Goal: Navigation & Orientation: Find specific page/section

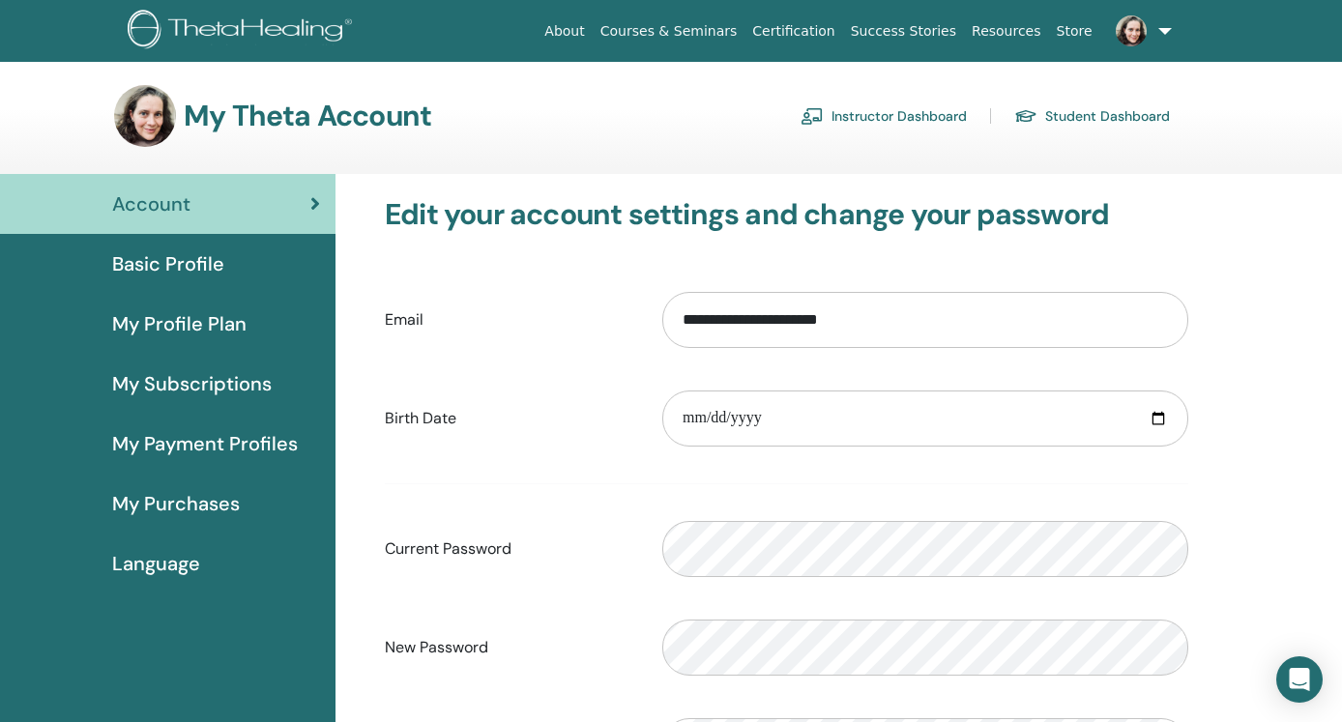
click at [891, 118] on link "Instructor Dashboard" at bounding box center [884, 116] width 166 height 31
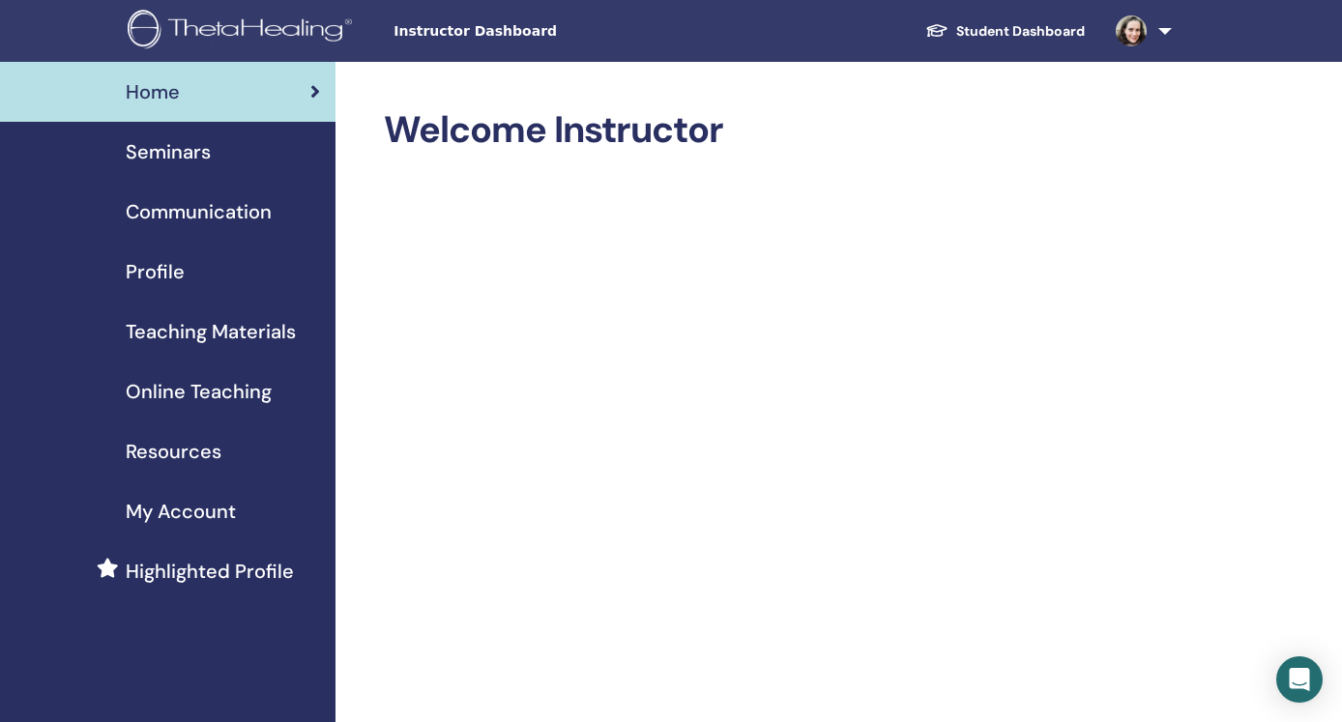
click at [224, 326] on span "Teaching Materials" at bounding box center [211, 331] width 170 height 29
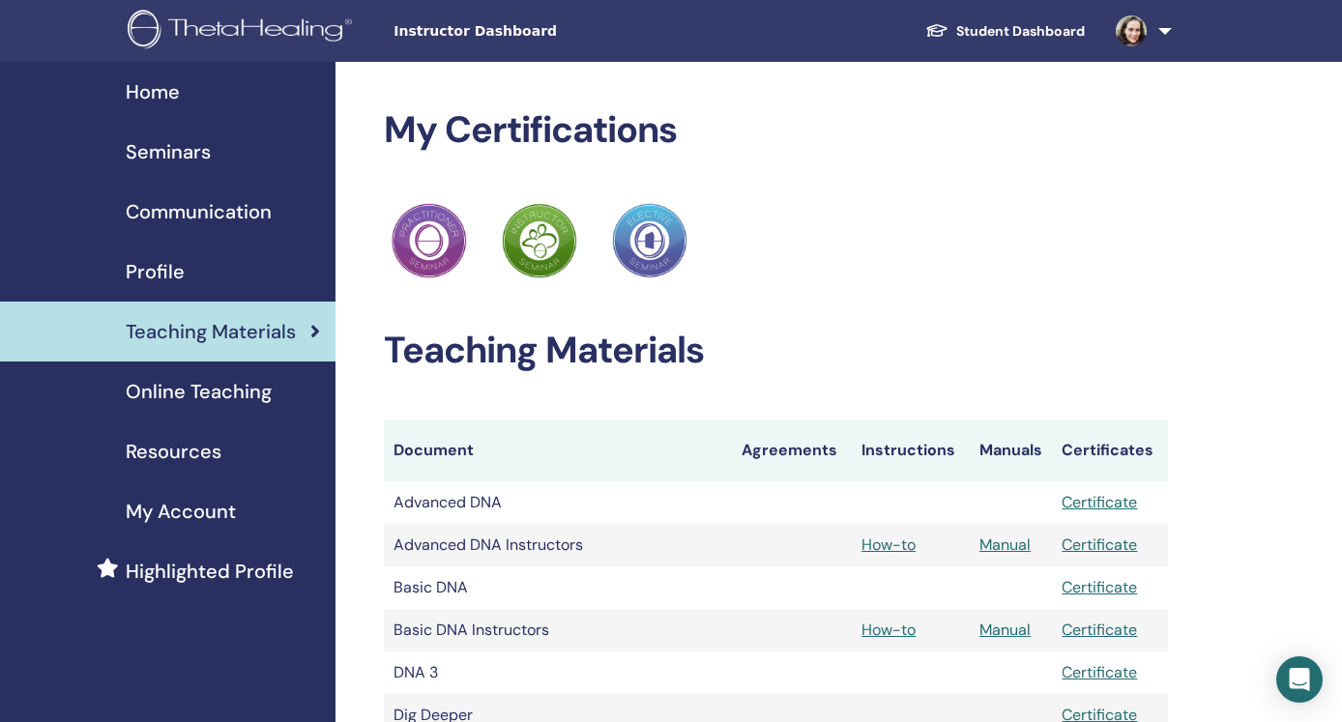
click at [227, 404] on span "Online Teaching" at bounding box center [199, 391] width 146 height 29
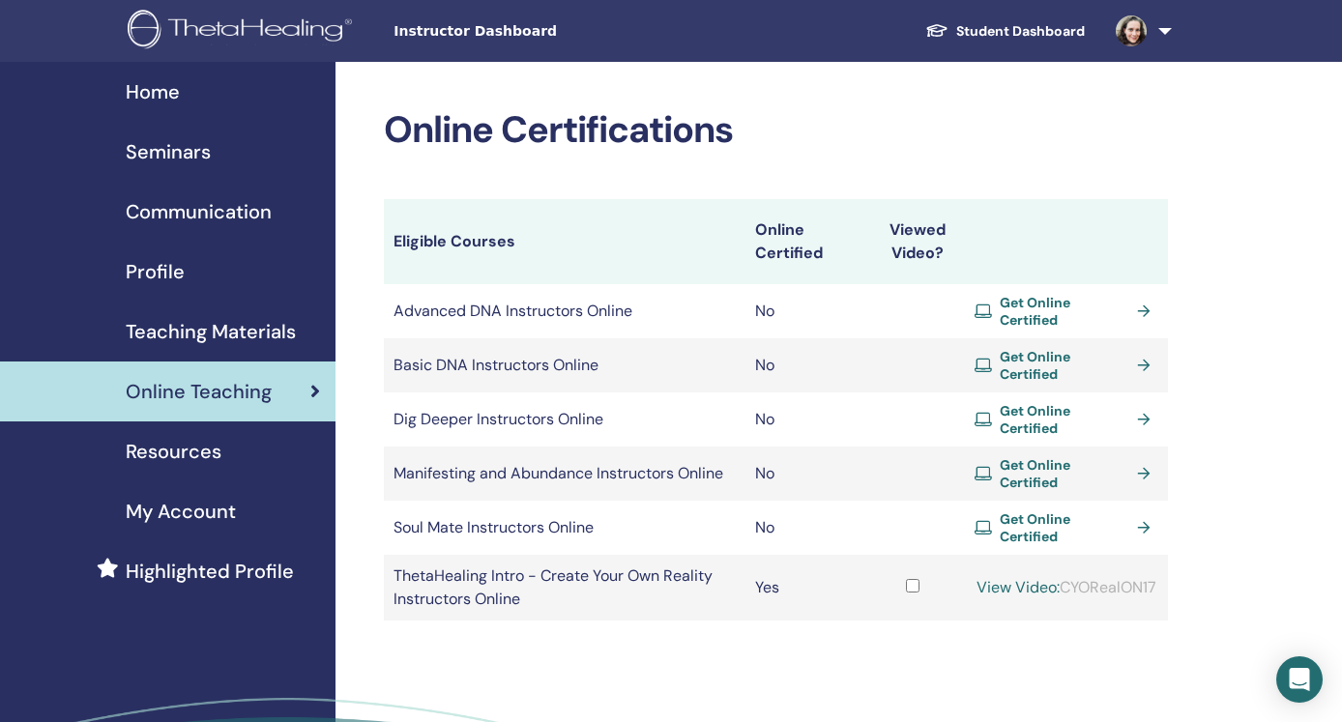
click at [212, 465] on span "Resources" at bounding box center [174, 451] width 96 height 29
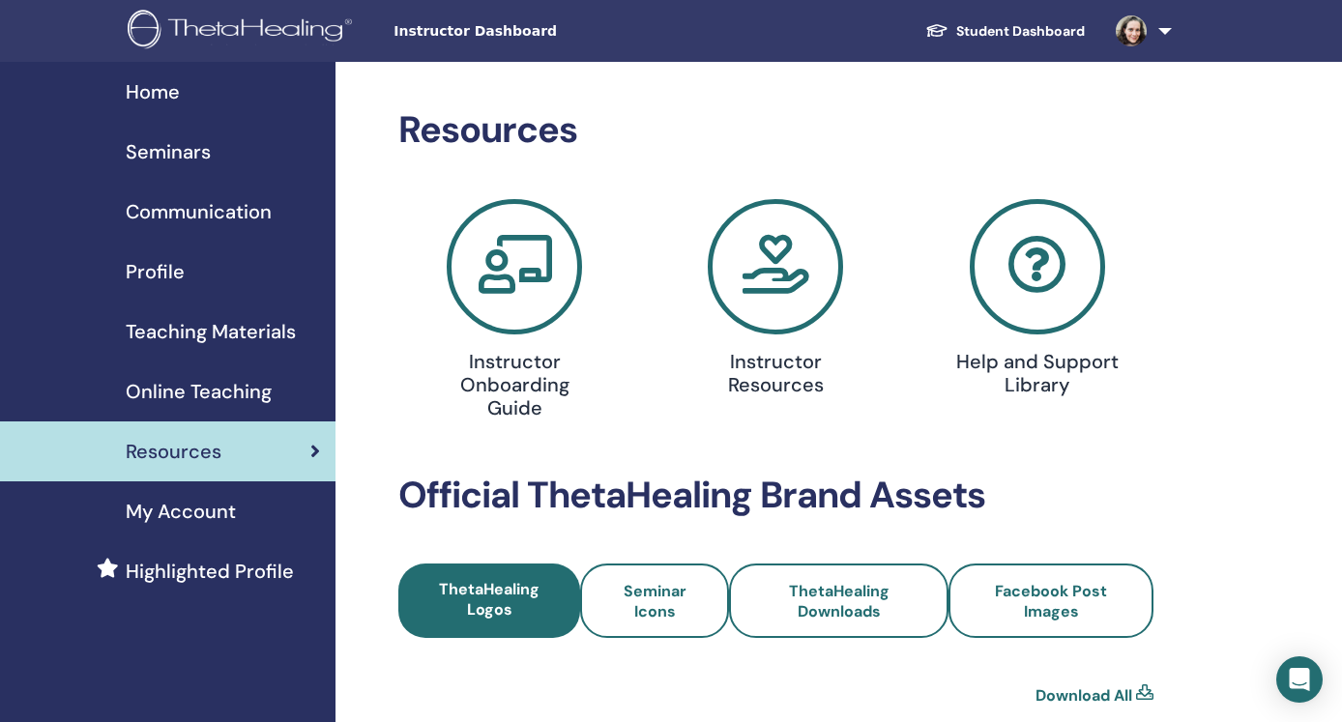
click at [175, 265] on span "Profile" at bounding box center [155, 271] width 59 height 29
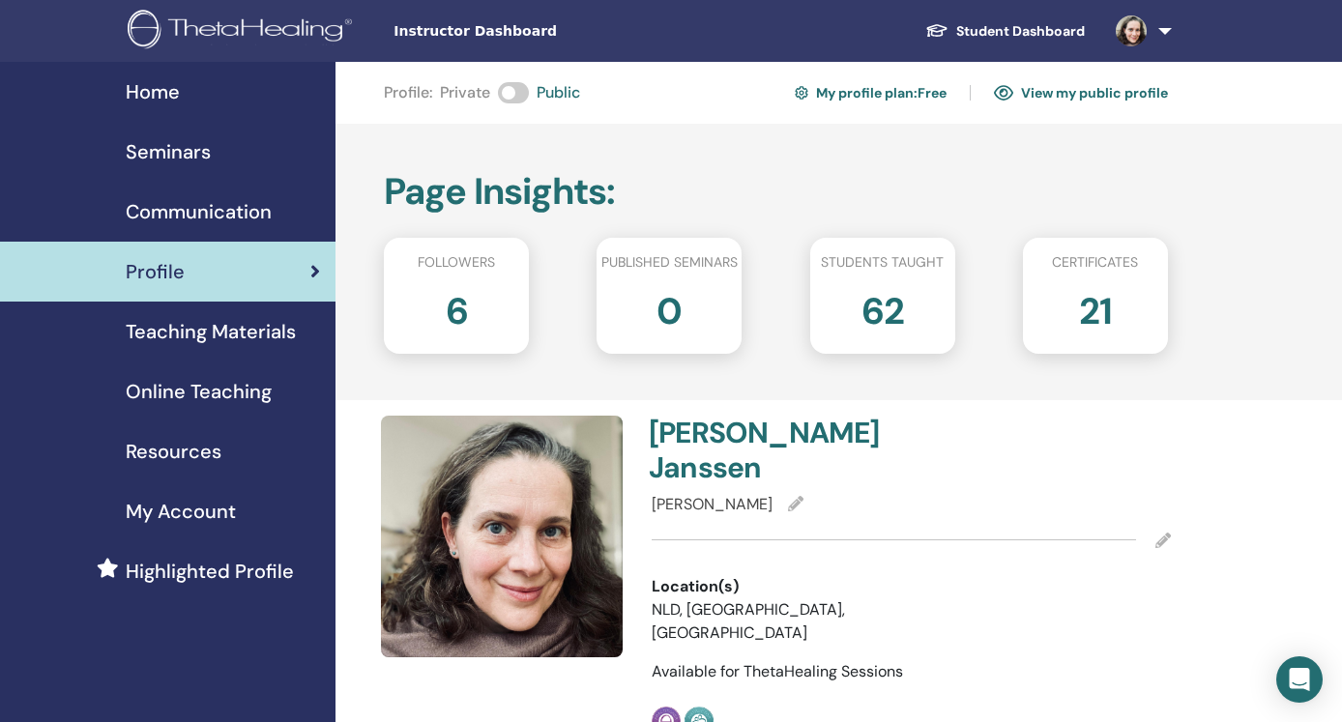
click at [218, 217] on span "Communication" at bounding box center [199, 211] width 146 height 29
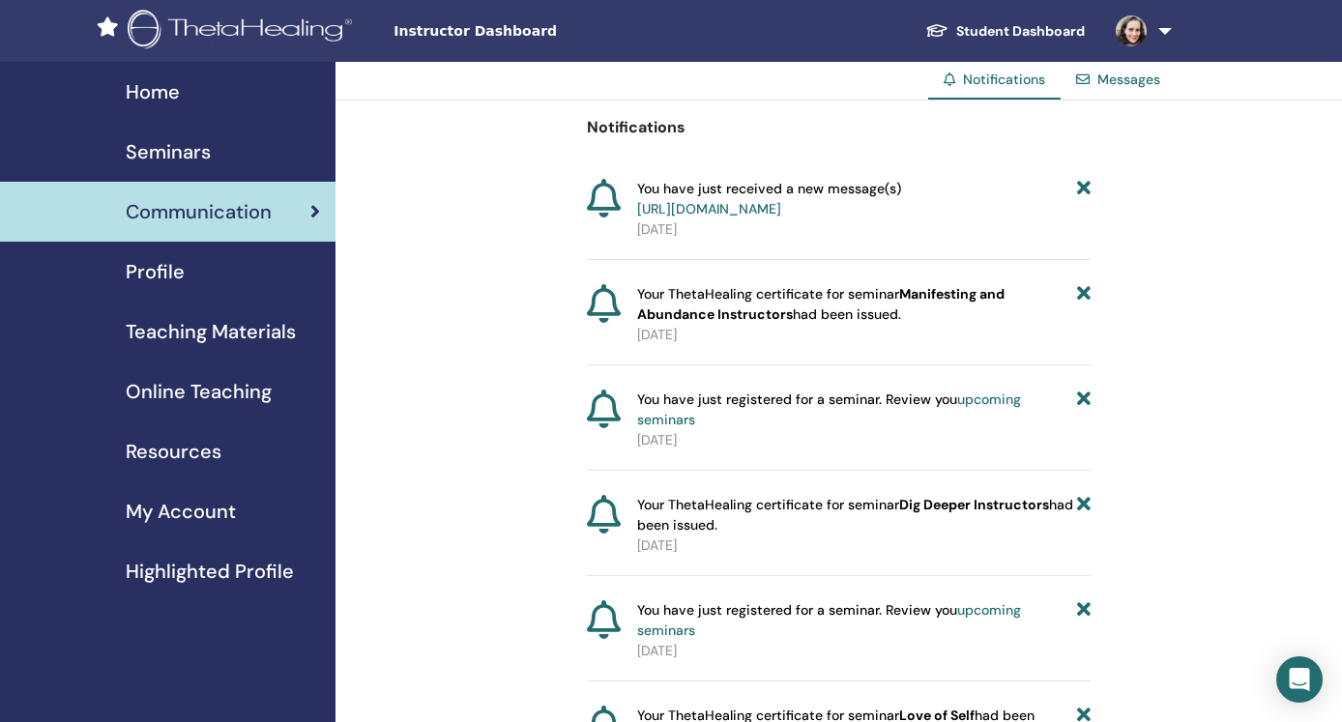
click at [180, 157] on span "Seminars" at bounding box center [168, 151] width 85 height 29
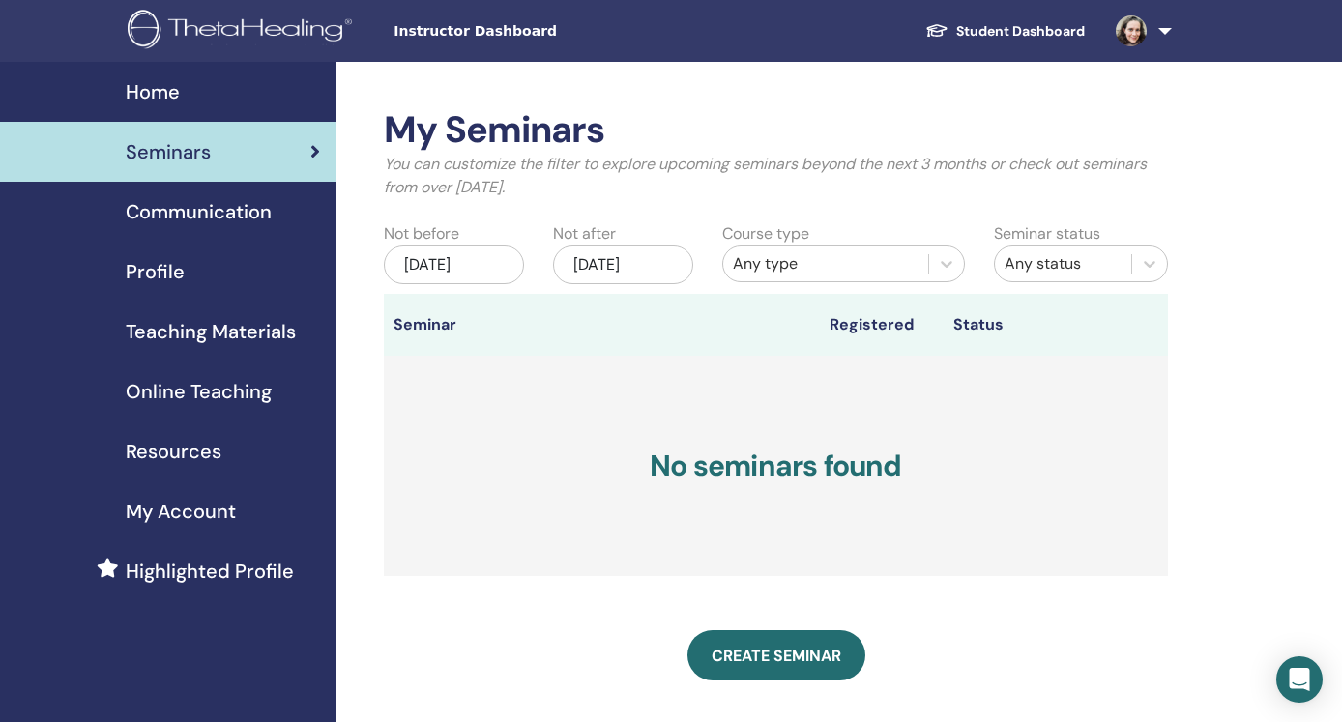
click at [128, 93] on span "Home" at bounding box center [153, 91] width 54 height 29
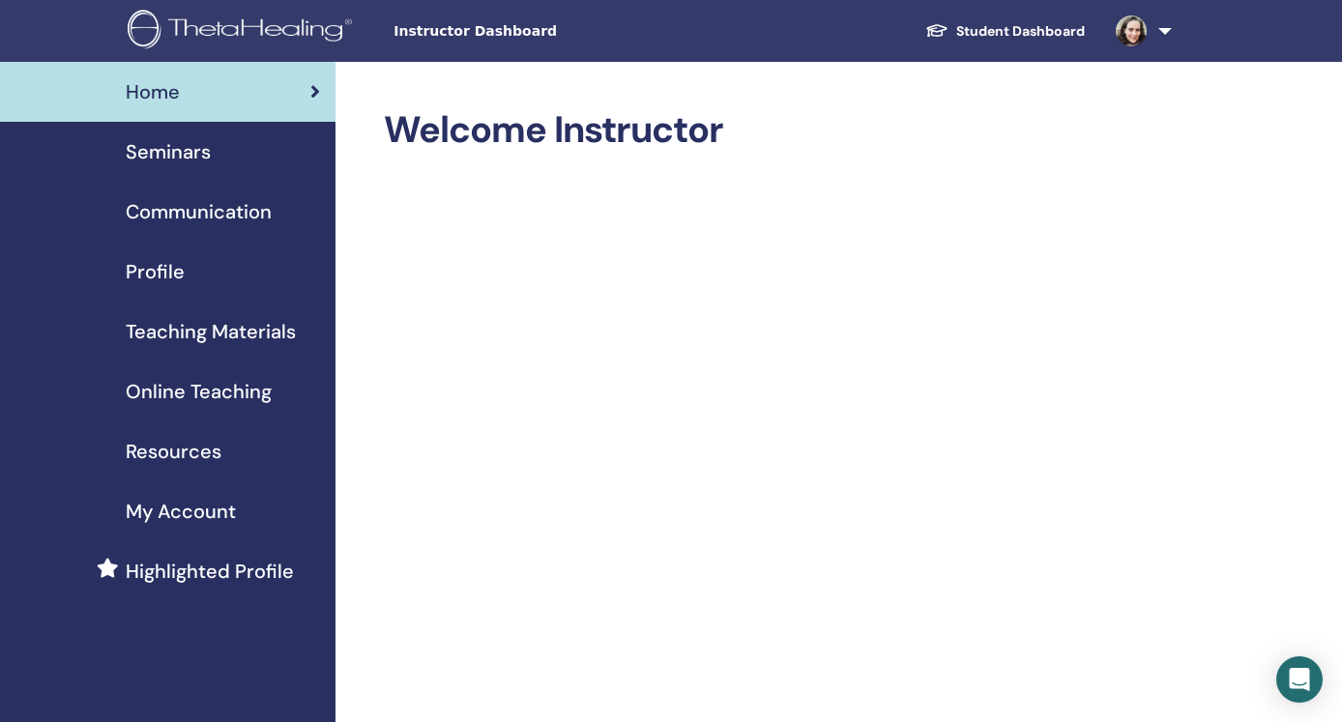
click at [1014, 29] on link "Student Dashboard" at bounding box center [1005, 32] width 191 height 36
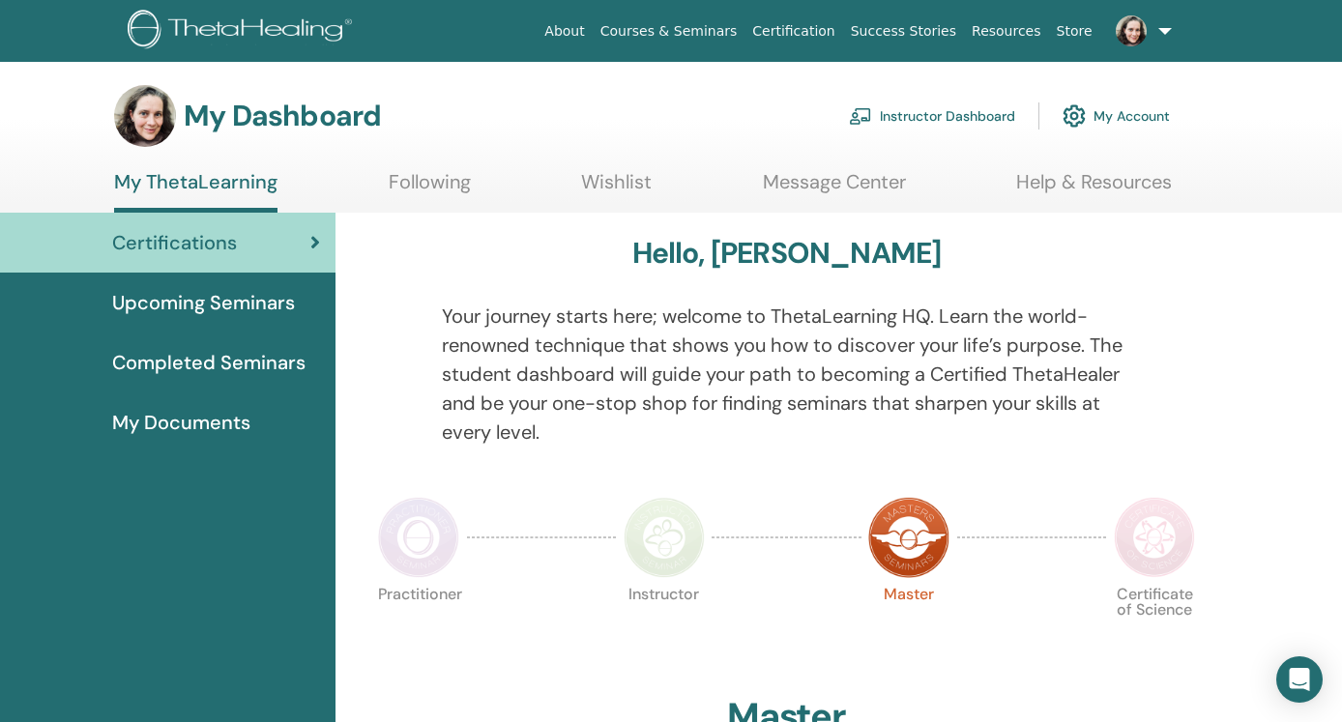
click at [261, 294] on span "Upcoming Seminars" at bounding box center [203, 302] width 183 height 29
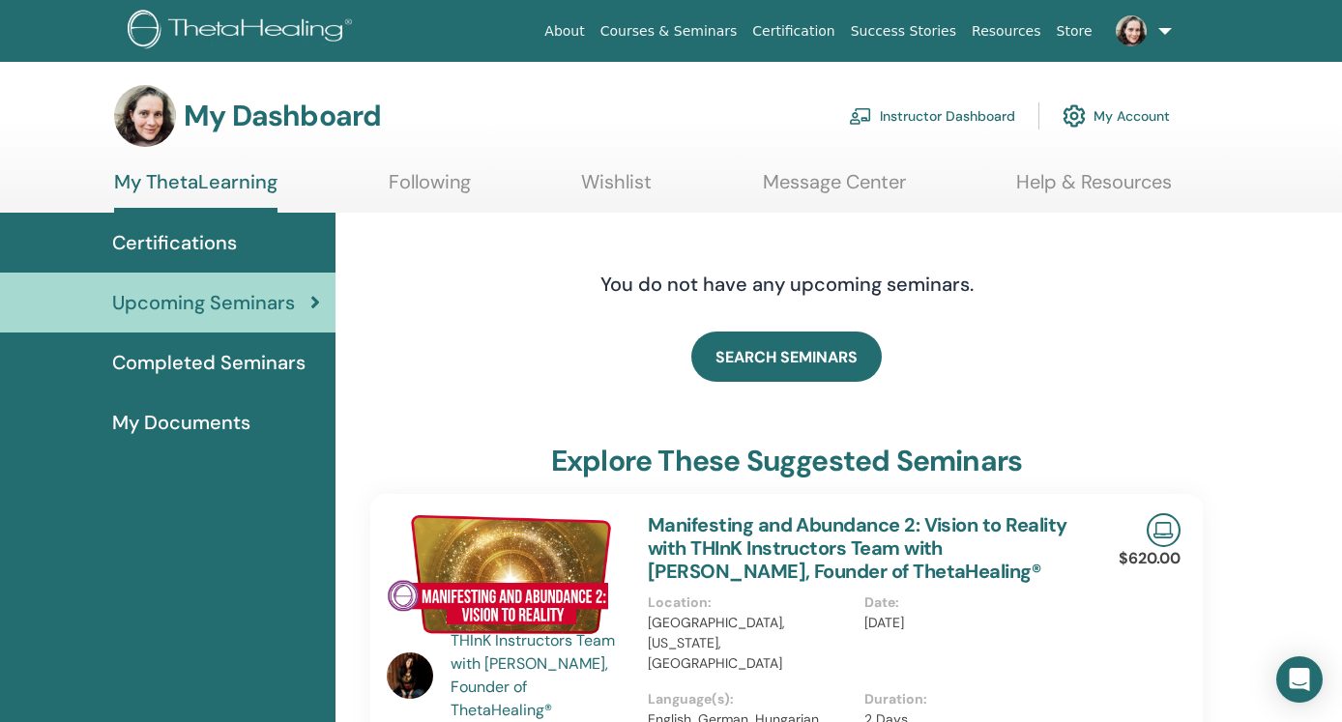
click at [683, 36] on link "Courses & Seminars" at bounding box center [669, 32] width 153 height 36
